Goal: Information Seeking & Learning: Learn about a topic

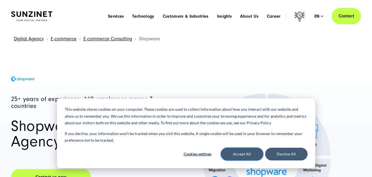
click at [249, 150] on button "Accept All" at bounding box center [242, 153] width 42 height 13
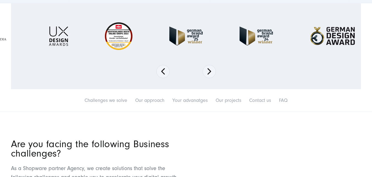
scroll to position [414, 0]
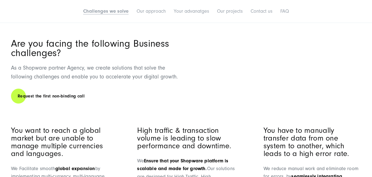
drag, startPoint x: 123, startPoint y: 41, endPoint x: 114, endPoint y: 44, distance: 10.2
click at [120, 42] on h2 "Are you facing the following Business challenges?" at bounding box center [98, 48] width 175 height 19
click at [137, 59] on div "Are you facing the following Business challenges? As a Shopware partner Agency,…" at bounding box center [98, 71] width 175 height 65
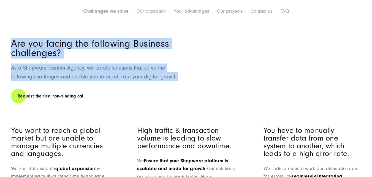
drag, startPoint x: 5, startPoint y: 44, endPoint x: 189, endPoint y: 80, distance: 187.0
click at [189, 80] on div "Are you facing the following Business challenges? As a Shopware partner Agency,…" at bounding box center [186, 179] width 372 height 280
click at [200, 74] on div "Are you facing the following Business challenges? As a Shopware partner Agency,…" at bounding box center [186, 179] width 372 height 280
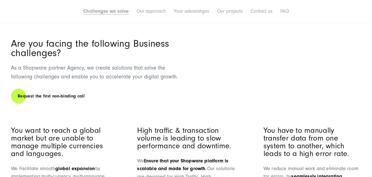
click at [12, 46] on h2 "Are you facing the following Business challenges?" at bounding box center [98, 48] width 175 height 19
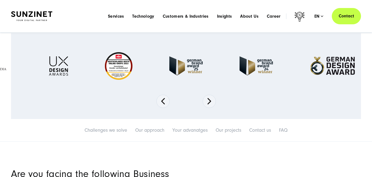
scroll to position [276, 0]
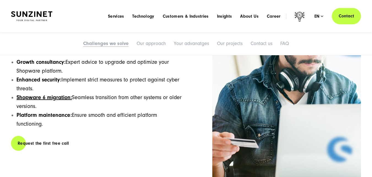
scroll to position [1020, 0]
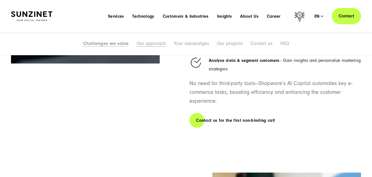
click at [157, 44] on link "Our approach" at bounding box center [151, 44] width 29 height 6
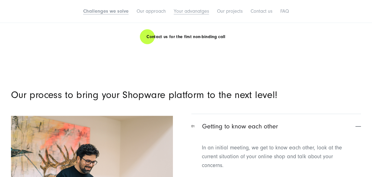
scroll to position [1957, 0]
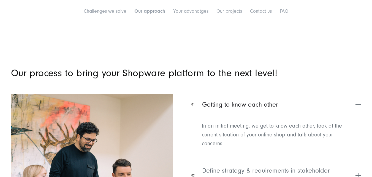
click at [199, 12] on link "Your advanatges" at bounding box center [190, 11] width 35 height 6
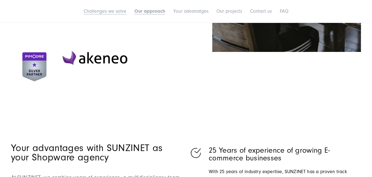
click at [114, 14] on link "Challenges we solve" at bounding box center [105, 11] width 43 height 6
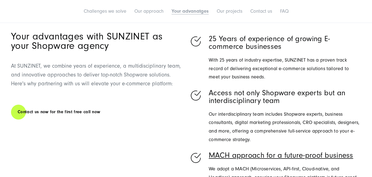
scroll to position [2548, 0]
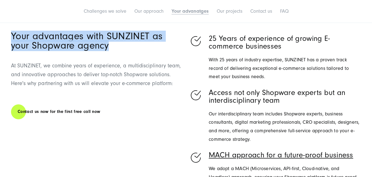
drag, startPoint x: 8, startPoint y: 38, endPoint x: 109, endPoint y: 50, distance: 101.3
click at [109, 50] on div "Your advantages with SUNZINET as your Shopware agency At [GEOGRAPHIC_DATA], we …" at bounding box center [186, 137] width 372 height 212
copy h2 "Your advantages with SUNZINET as your Shopware agency"
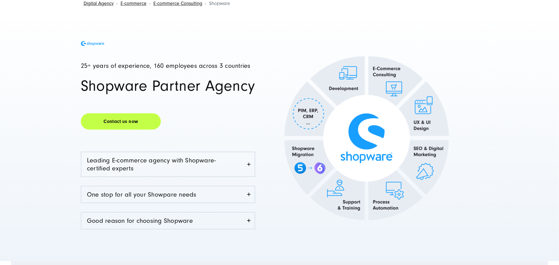
scroll to position [83, 0]
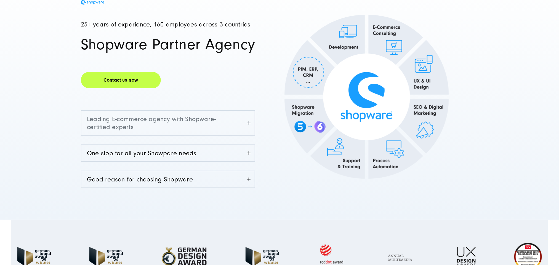
click at [178, 124] on link "Leading E-commerce agency with Shopware-certified experts" at bounding box center [167, 123] width 173 height 24
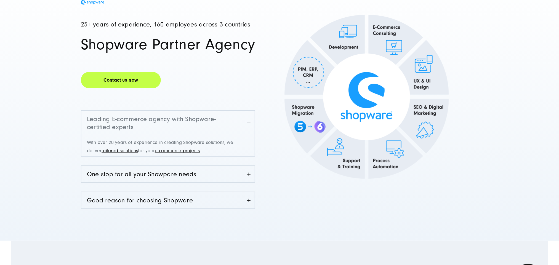
click at [178, 124] on link "Leading E-commerce agency with Shopware-certified experts" at bounding box center [167, 123] width 173 height 24
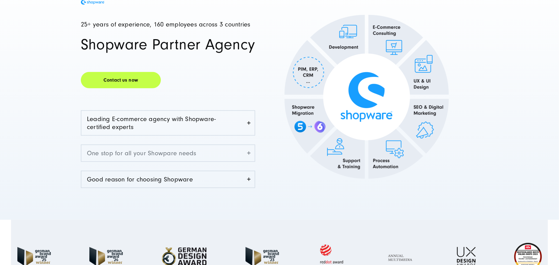
click at [181, 152] on link "One stop for all your Showpare needs" at bounding box center [167, 153] width 173 height 16
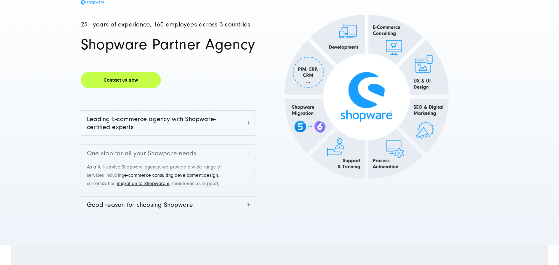
click at [181, 152] on link "One stop for all your Showpare needs" at bounding box center [167, 153] width 173 height 16
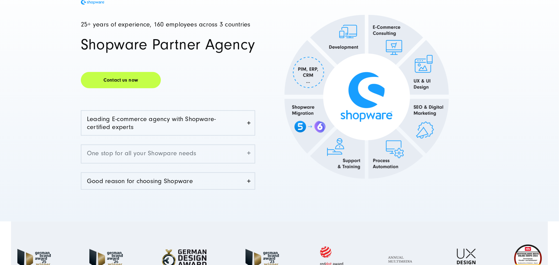
click at [181, 152] on link "One stop for all your Showpare needs" at bounding box center [167, 153] width 173 height 16
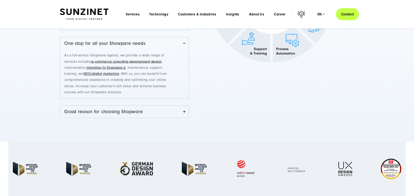
scroll to position [165, 0]
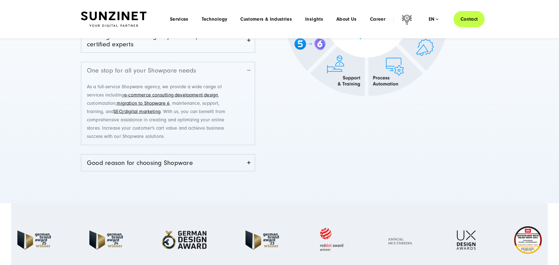
click at [238, 76] on link "One stop for all your Showpare needs" at bounding box center [167, 70] width 173 height 16
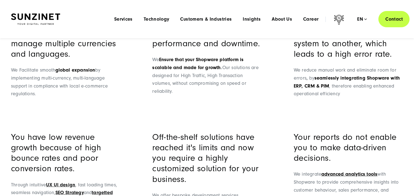
scroll to position [533, 0]
